Goal: Task Accomplishment & Management: Use online tool/utility

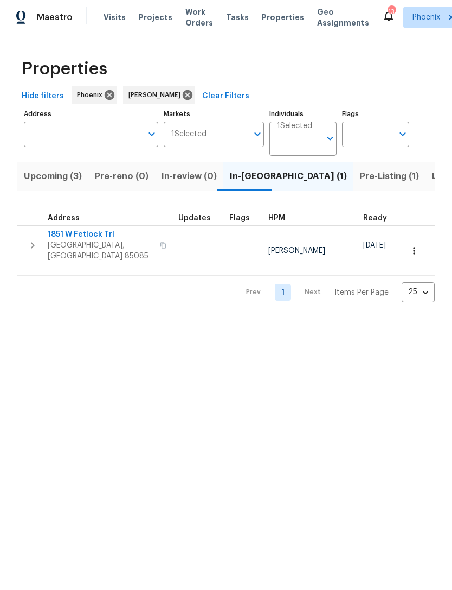
click at [34, 240] on button "button" at bounding box center [33, 245] width 22 height 33
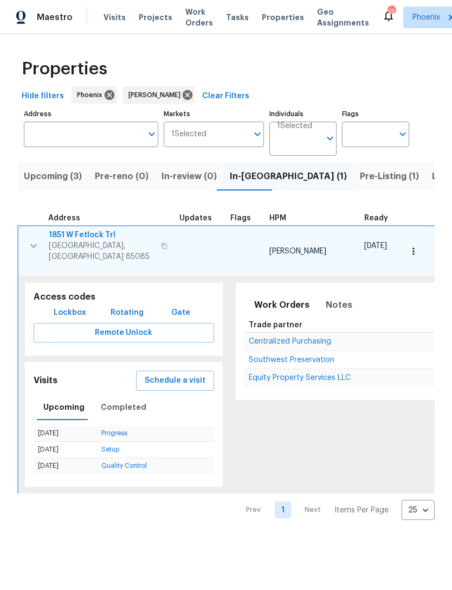
click at [283, 374] on span "Equity Property Services LLC" at bounding box center [300, 378] width 102 height 8
click at [36, 252] on icon "button" at bounding box center [33, 245] width 13 height 13
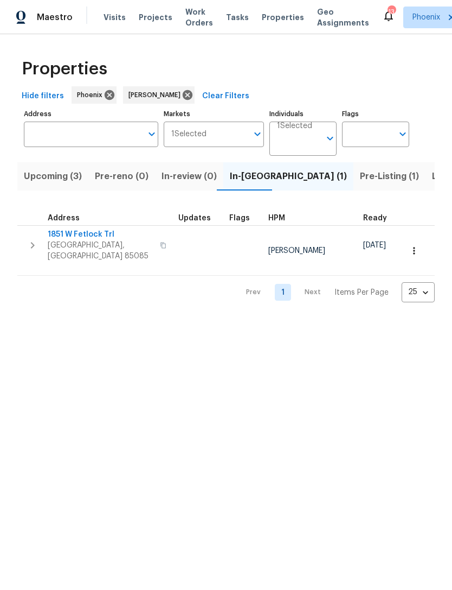
click at [360, 184] on span "Pre-Listing (1)" at bounding box center [389, 176] width 59 height 15
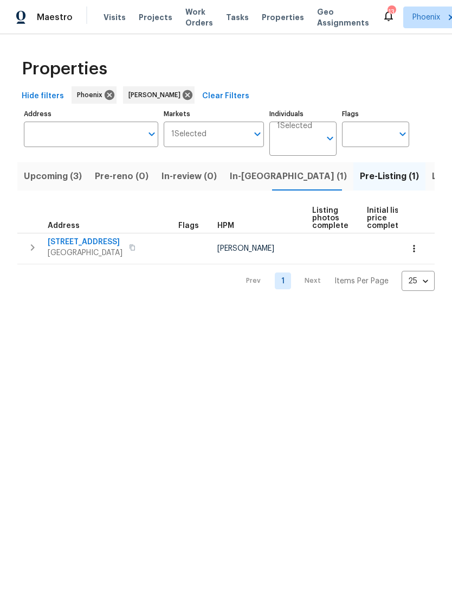
click at [129, 255] on button "button" at bounding box center [132, 247] width 13 height 15
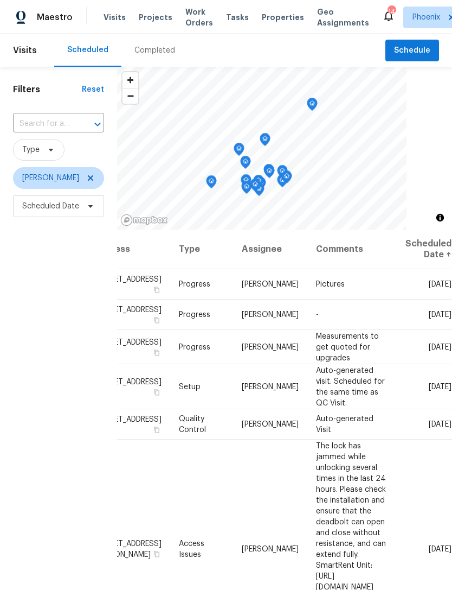
scroll to position [0, 84]
click at [0, 0] on icon at bounding box center [0, 0] width 0 height 0
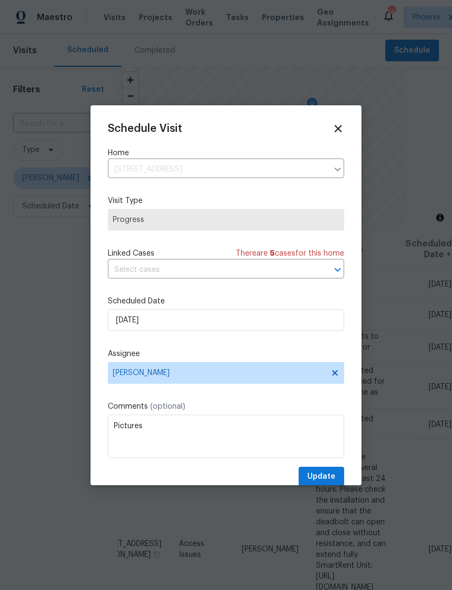
click at [202, 214] on span "Progress" at bounding box center [226, 220] width 236 height 22
click at [188, 221] on span "Progress" at bounding box center [226, 219] width 227 height 11
click at [183, 219] on span "Progress" at bounding box center [226, 219] width 227 height 11
click at [183, 218] on span "Progress" at bounding box center [226, 219] width 227 height 11
click at [209, 220] on span "Progress" at bounding box center [226, 219] width 227 height 11
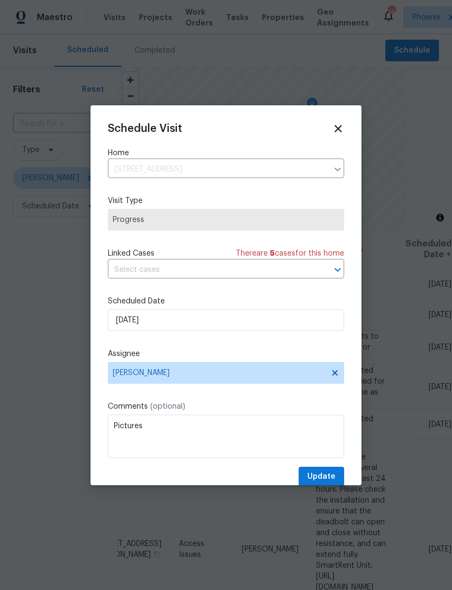
click at [338, 130] on icon at bounding box center [338, 128] width 7 height 7
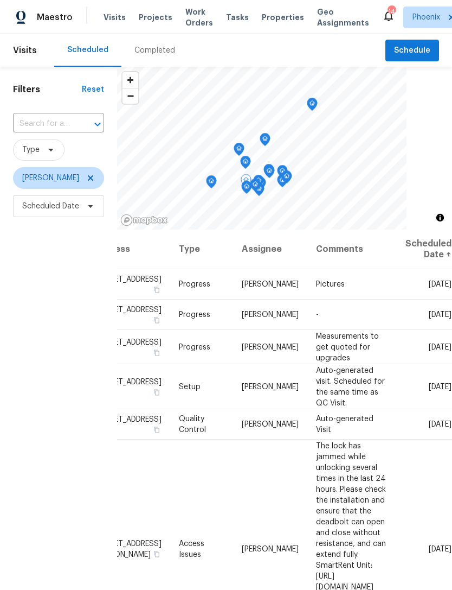
click at [66, 285] on div "Filters Reset ​ Type Jeremy Van Kirk Scheduled Date" at bounding box center [58, 384] width 117 height 635
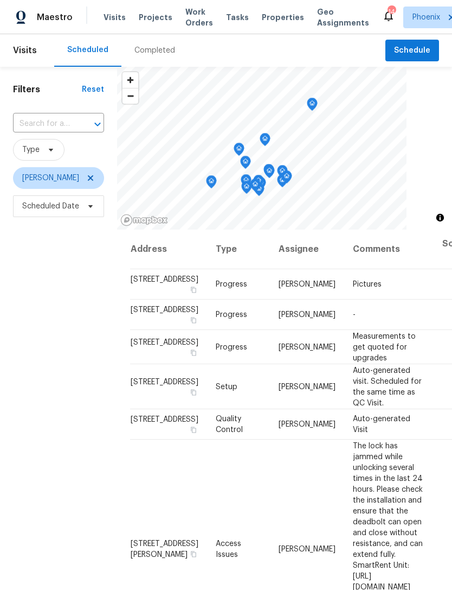
scroll to position [0, 0]
click at [190, 293] on icon "button" at bounding box center [193, 289] width 7 height 7
click at [424, 57] on span "Schedule" at bounding box center [412, 51] width 36 height 14
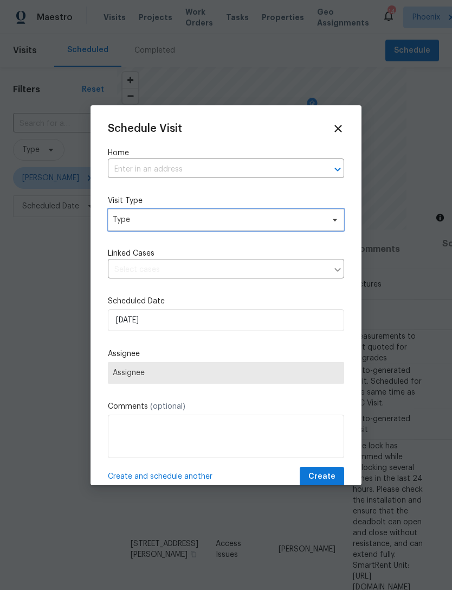
click at [157, 217] on span "Type" at bounding box center [218, 219] width 211 height 11
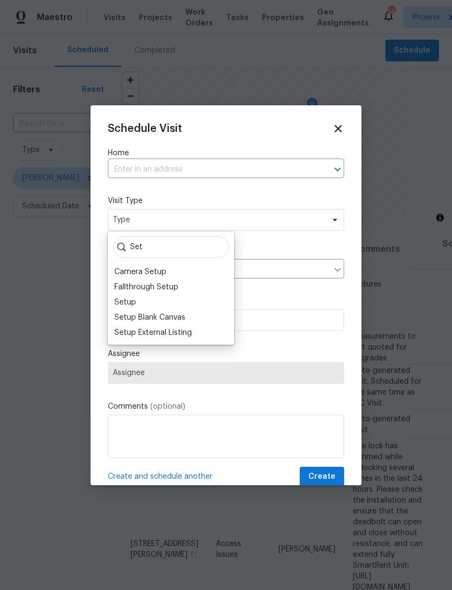
type input "Set"
click at [126, 300] on div "Setup" at bounding box center [125, 302] width 22 height 11
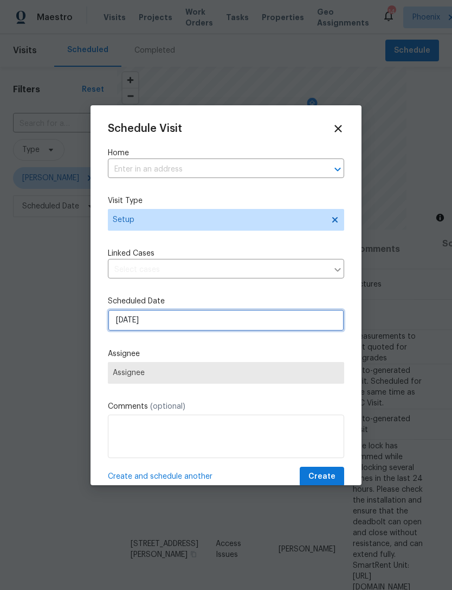
click at [175, 331] on input "8/14/2025" at bounding box center [226, 320] width 236 height 22
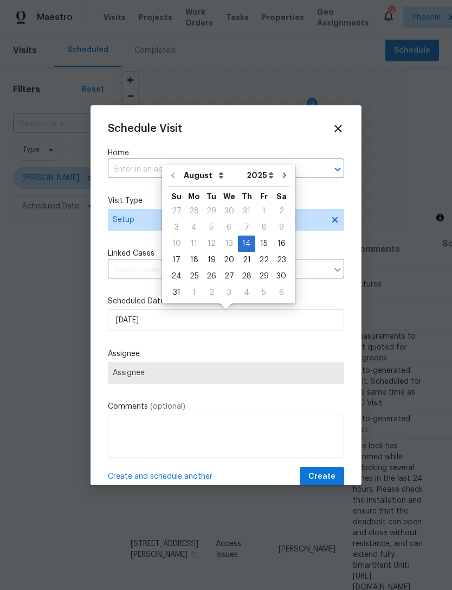
click at [108, 309] on div "Scheduled Date 8/14/2025" at bounding box center [226, 313] width 236 height 35
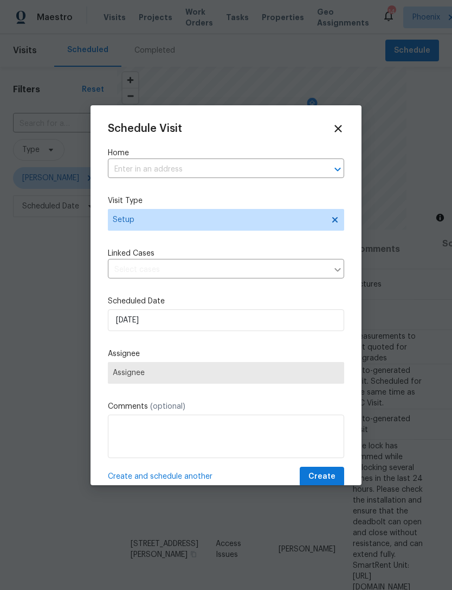
click at [173, 175] on input "text" at bounding box center [211, 169] width 206 height 17
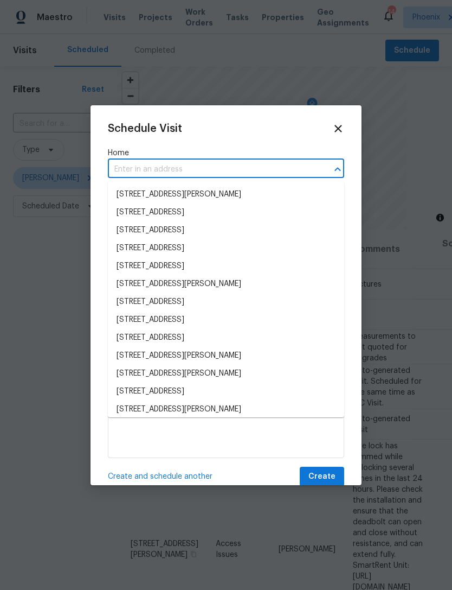
click at [144, 171] on input "text" at bounding box center [211, 169] width 206 height 17
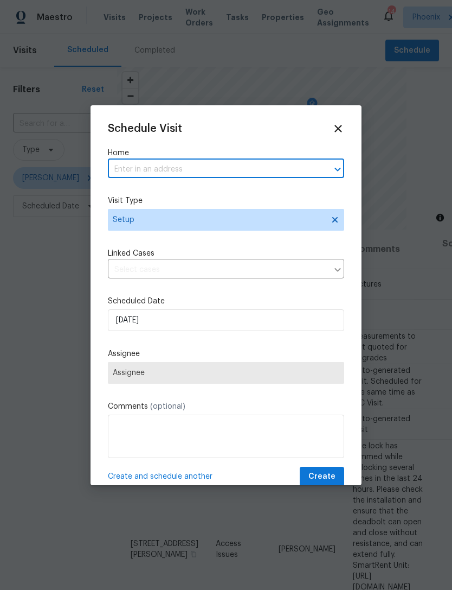
paste input "4901 W Gelding Dr, Glendale, AZ 85306"
type input "4901 W Gelding Dr, Glendale, AZ 85306"
click at [223, 193] on li "4901 W Gelding Dr, Glendale, AZ 85306" at bounding box center [226, 194] width 236 height 18
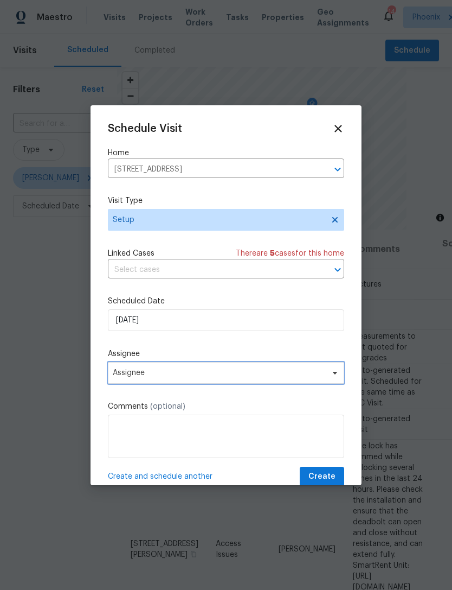
click at [175, 374] on span "Assignee" at bounding box center [219, 372] width 213 height 9
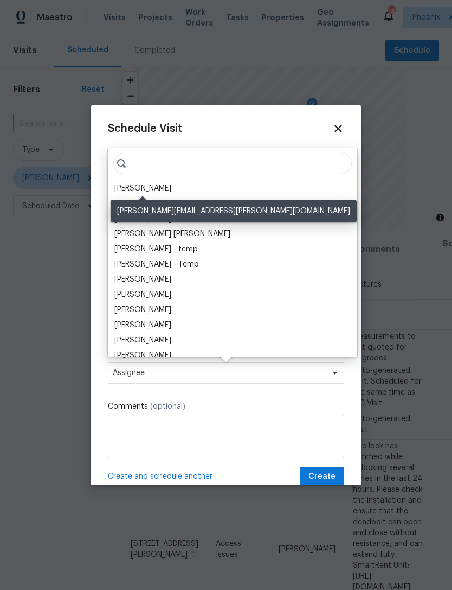
click at [157, 186] on div "[PERSON_NAME]" at bounding box center [142, 188] width 57 height 11
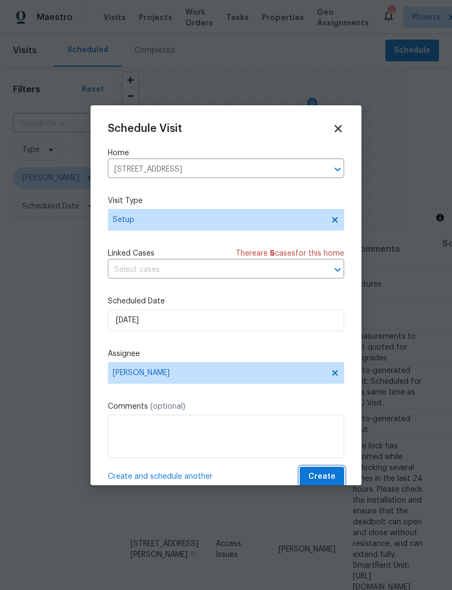
click at [329, 478] on span "Create" at bounding box center [322, 477] width 27 height 14
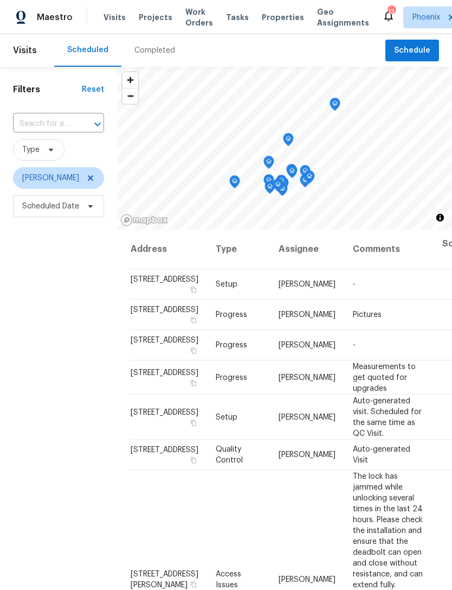
click at [194, 0] on div "Maestro Visits Projects Work Orders Tasks Properties Geo Assignments 13 Phoenix…" at bounding box center [226, 17] width 452 height 34
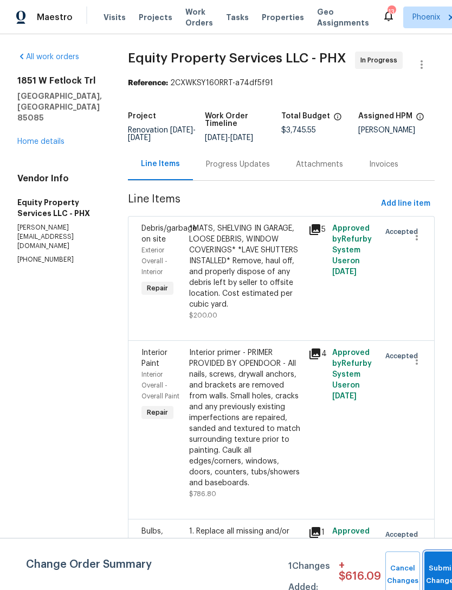
click at [440, 573] on span "Submit Changes" at bounding box center [442, 574] width 24 height 25
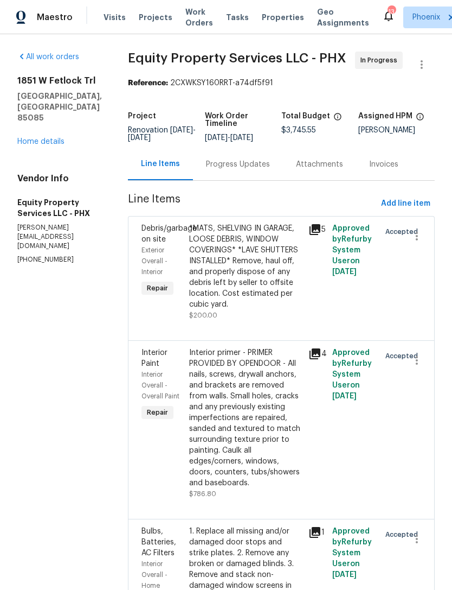
click at [59, 145] on link "Home details" at bounding box center [40, 142] width 47 height 8
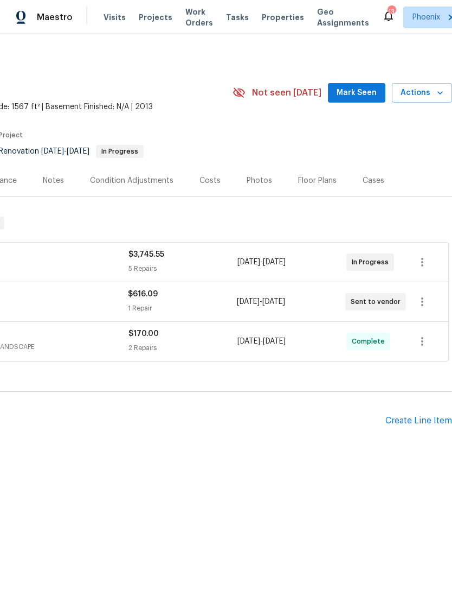
scroll to position [0, 161]
click at [364, 100] on span "Mark Seen" at bounding box center [357, 93] width 40 height 14
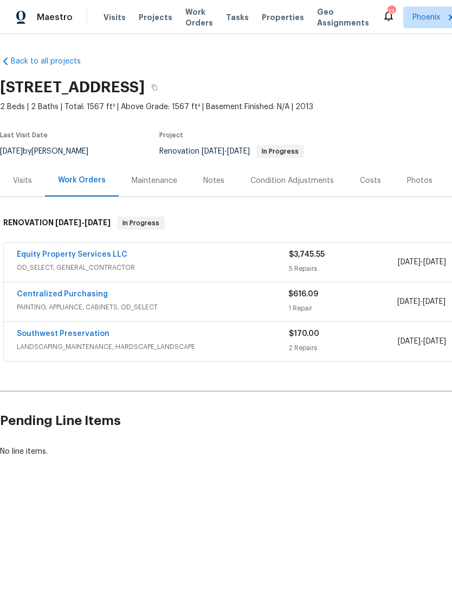
scroll to position [0, 0]
click at [210, 186] on div "Notes" at bounding box center [213, 180] width 21 height 11
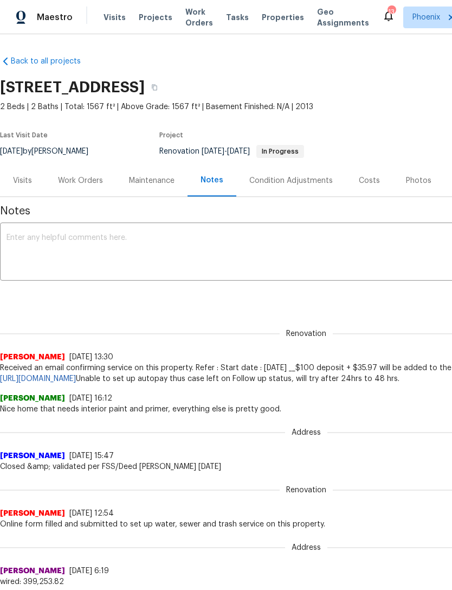
click at [130, 268] on textarea at bounding box center [307, 253] width 600 height 38
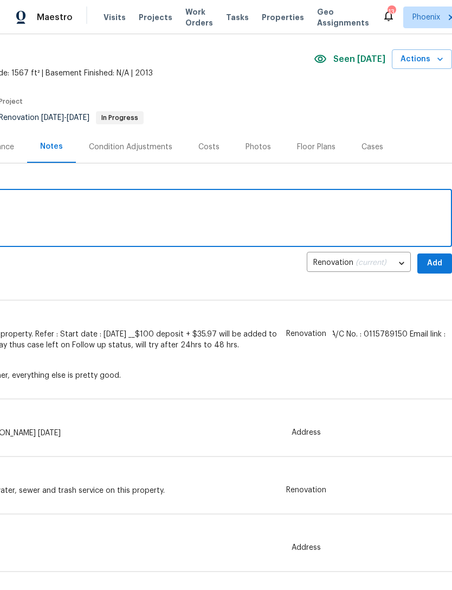
scroll to position [34, 161]
type textarea "Pics are complete"
click at [438, 269] on span "Add" at bounding box center [434, 263] width 17 height 14
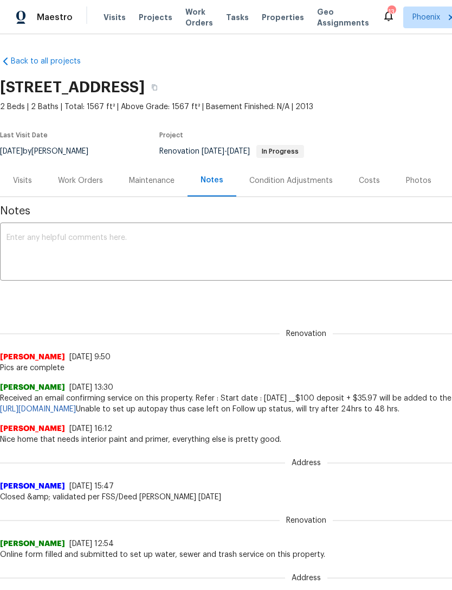
scroll to position [0, 0]
